Goal: Task Accomplishment & Management: Manage account settings

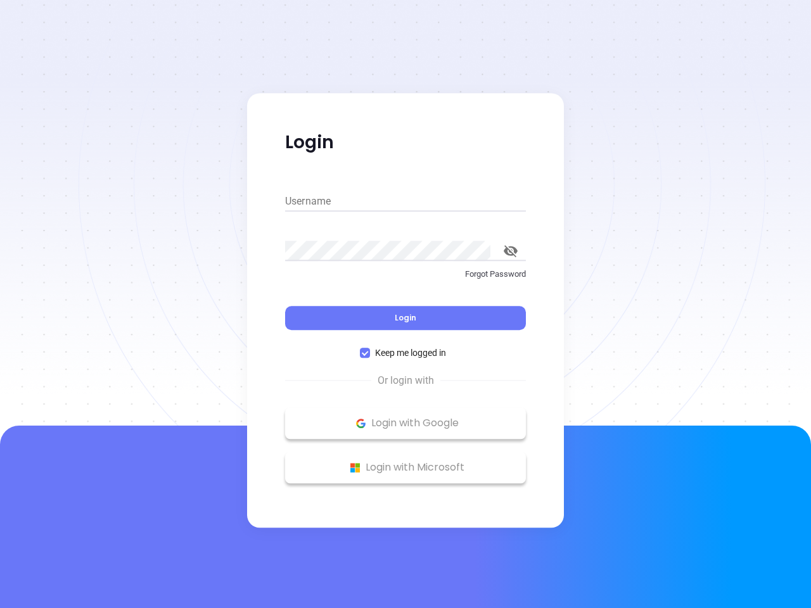
click at [406, 304] on div "Login" at bounding box center [405, 310] width 241 height 39
click at [406, 202] on input "Username" at bounding box center [405, 201] width 241 height 20
click at [511, 251] on icon "toggle password visibility" at bounding box center [511, 251] width 14 height 12
click at [406, 318] on span "Login" at bounding box center [406, 317] width 22 height 11
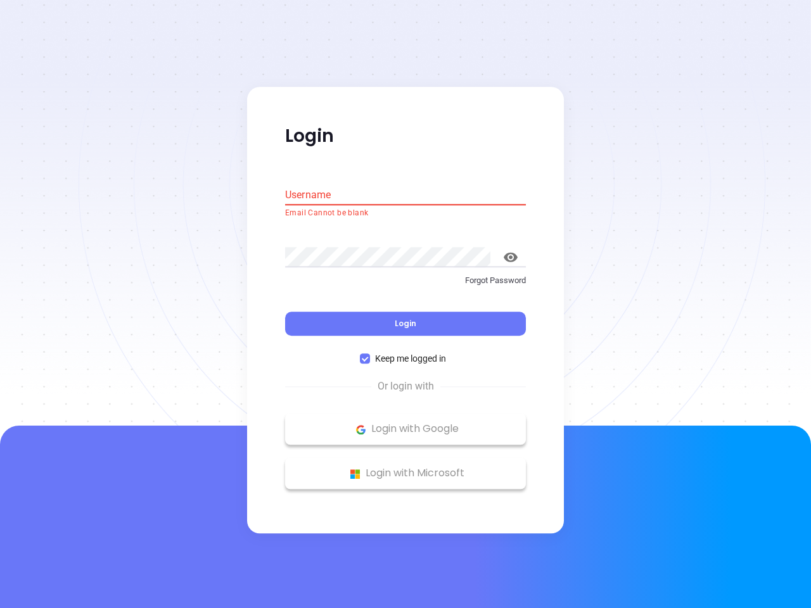
click at [406, 353] on span "Keep me logged in" at bounding box center [410, 359] width 81 height 14
click at [370, 354] on input "Keep me logged in" at bounding box center [365, 359] width 10 height 10
checkbox input "false"
click at [406, 423] on p "Login with Google" at bounding box center [406, 429] width 228 height 19
click at [406, 468] on p "Login with Microsoft" at bounding box center [406, 474] width 228 height 19
